Goal: Task Accomplishment & Management: Manage account settings

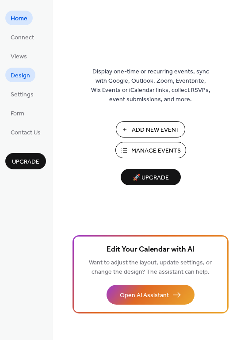
click at [22, 72] on span "Design" at bounding box center [20, 75] width 19 height 9
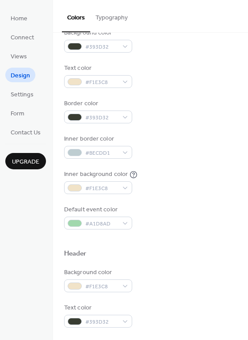
scroll to position [94, 0]
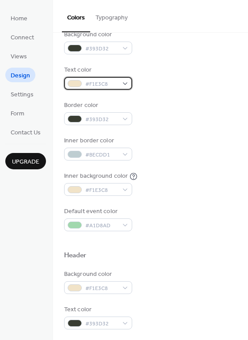
click at [126, 82] on div "#F1E3C8" at bounding box center [98, 83] width 68 height 13
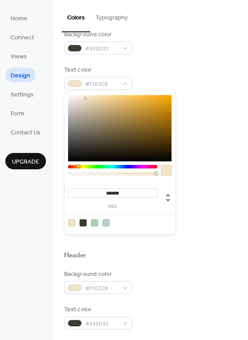
type input "*******"
click at [72, 97] on div at bounding box center [119, 128] width 103 height 66
click at [72, 97] on div at bounding box center [72, 97] width 2 height 2
click at [196, 64] on div "Background color #393D32 Text color #F8F5EFFF Border color #393D32 Inner border…" at bounding box center [150, 130] width 173 height 201
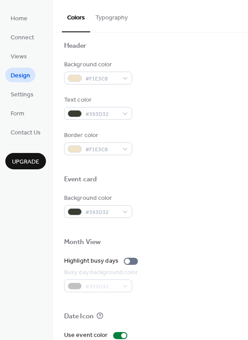
scroll to position [303, 0]
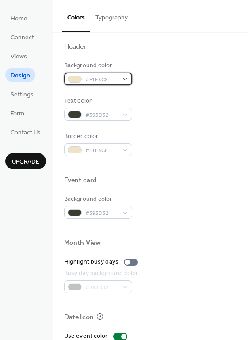
click at [114, 82] on span "#F1E3C8" at bounding box center [101, 79] width 33 height 9
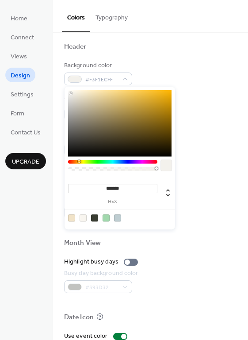
click at [71, 93] on div at bounding box center [119, 123] width 103 height 66
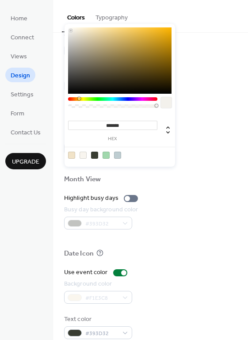
scroll to position [378, 0]
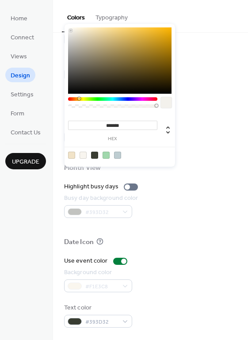
click at [81, 152] on div at bounding box center [83, 155] width 7 height 7
type input "*******"
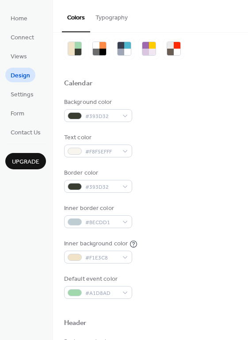
scroll to position [27, 0]
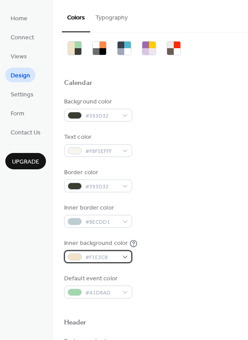
click at [120, 255] on div "#F1E3C8" at bounding box center [98, 256] width 68 height 13
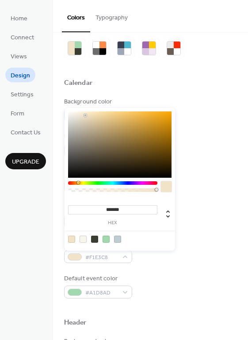
click at [82, 237] on div at bounding box center [83, 239] width 7 height 7
type input "*******"
click at [82, 237] on div at bounding box center [83, 239] width 7 height 7
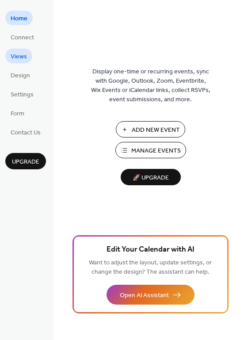
click at [18, 55] on span "Views" at bounding box center [19, 56] width 16 height 9
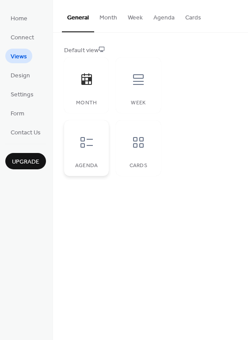
click at [80, 139] on icon at bounding box center [87, 142] width 14 height 14
click at [143, 79] on icon at bounding box center [138, 80] width 14 height 14
click at [134, 142] on icon at bounding box center [138, 142] width 14 height 14
click at [81, 78] on icon at bounding box center [86, 78] width 11 height 11
click at [25, 98] on span "Settings" at bounding box center [22, 94] width 23 height 9
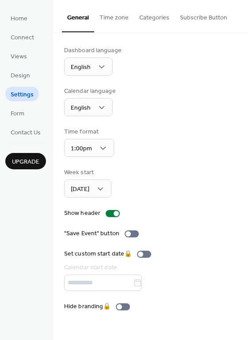
click at [112, 16] on button "Time zone" at bounding box center [114, 15] width 40 height 31
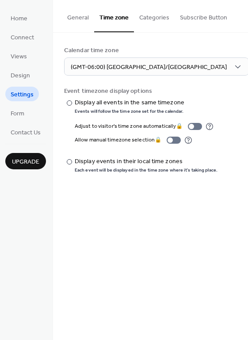
click at [152, 16] on button "Categories" at bounding box center [154, 15] width 41 height 31
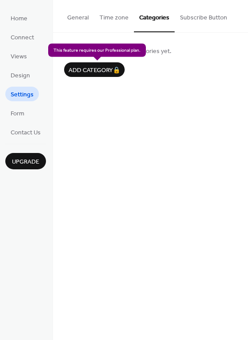
click at [85, 74] on div "Add category 🔒" at bounding box center [94, 69] width 61 height 15
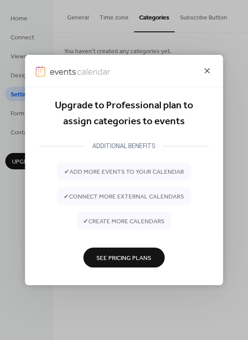
click at [210, 69] on icon at bounding box center [207, 70] width 11 height 11
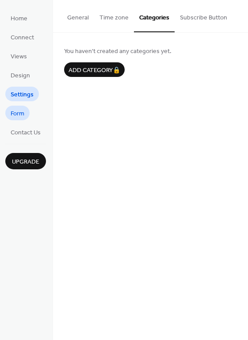
click at [15, 113] on span "Form" at bounding box center [18, 113] width 14 height 9
